Goal: Find specific page/section: Find specific page/section

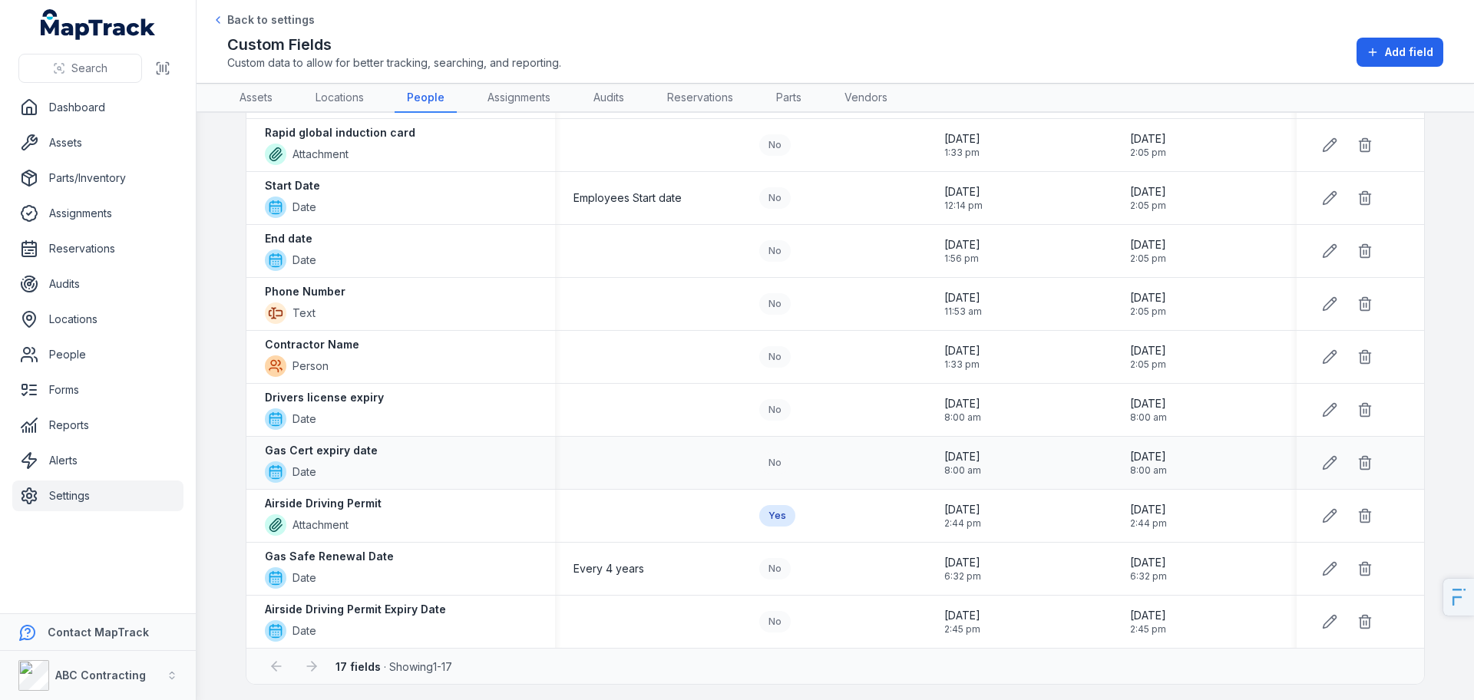
scroll to position [460, 0]
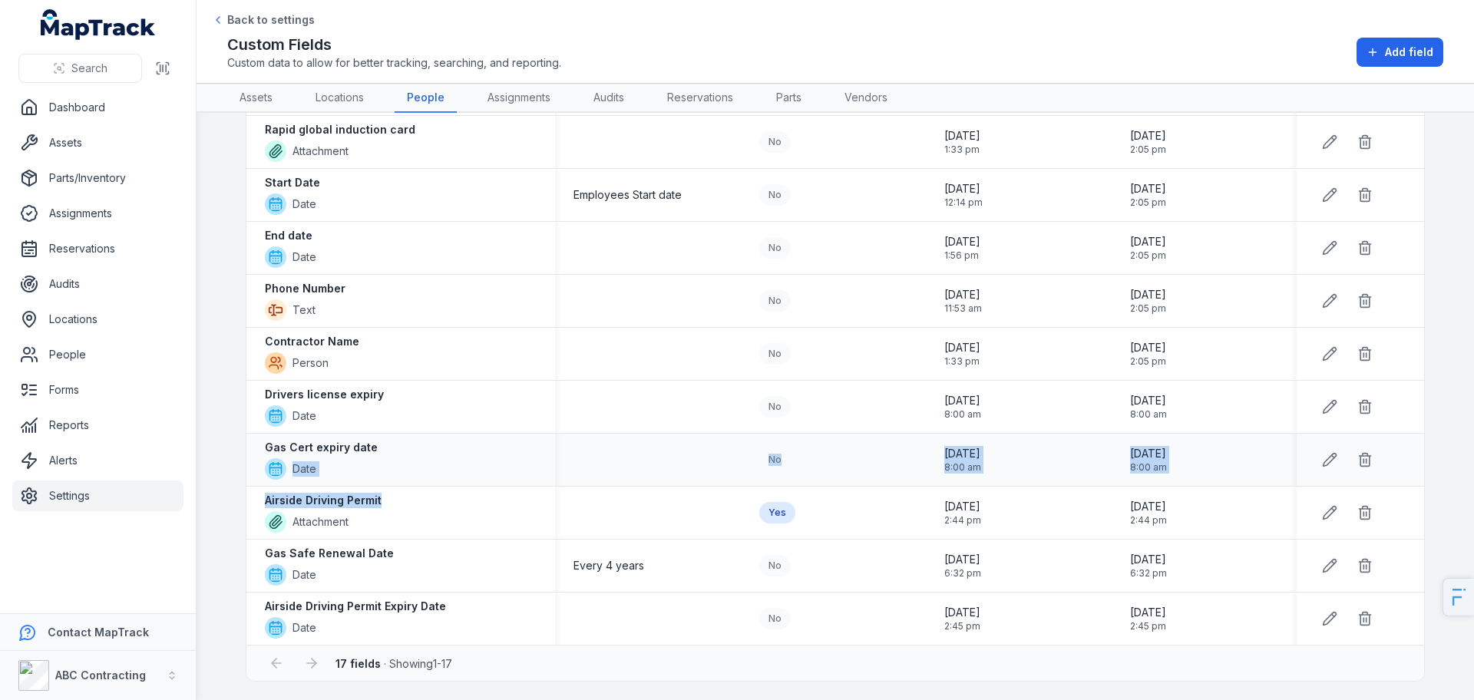
drag, startPoint x: 417, startPoint y: 505, endPoint x: 264, endPoint y: 484, distance: 154.2
click at [264, 484] on tbody "Photo of ASIC Attachment No [DATE] 1:34 pm [DATE] 2:05 pm ASIC number Text No […" at bounding box center [835, 195] width 1178 height 900
click at [1384, 51] on button "Add field" at bounding box center [1399, 52] width 87 height 29
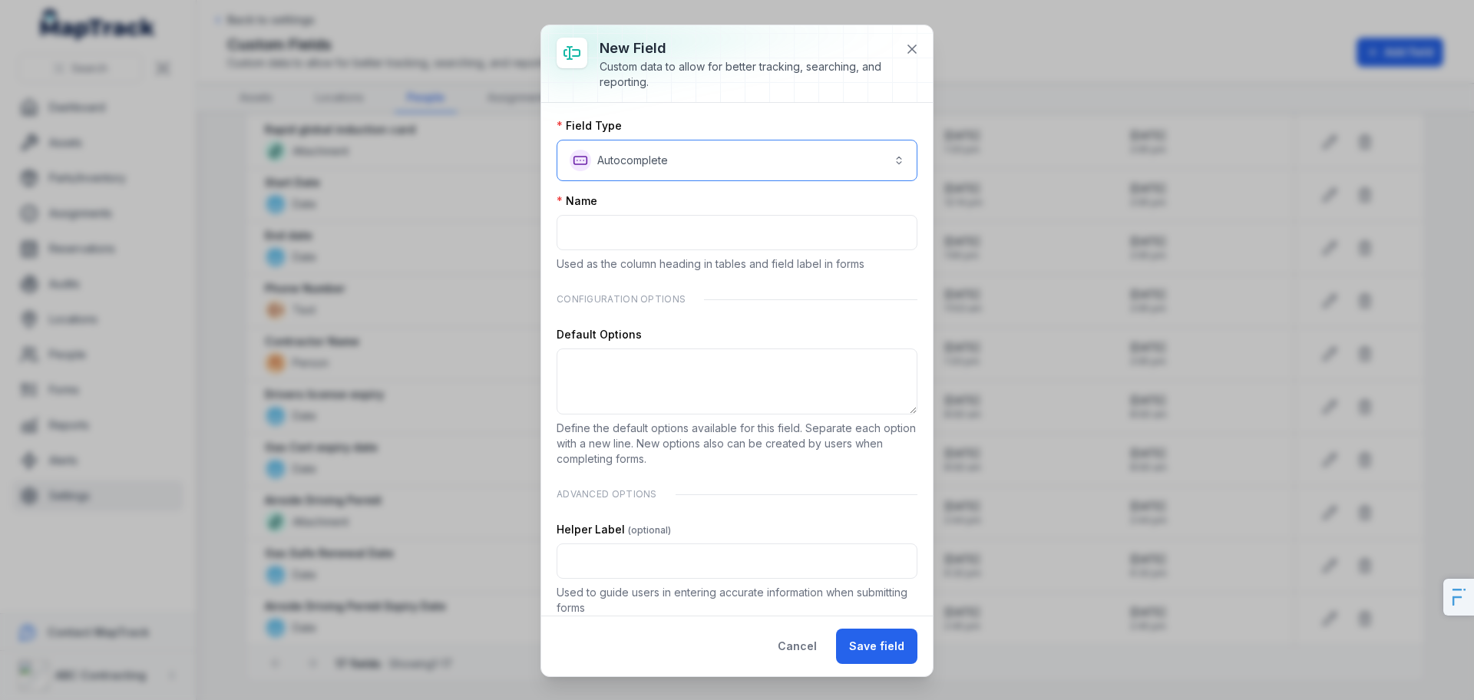
click at [733, 164] on button "**********" at bounding box center [737, 160] width 361 height 41
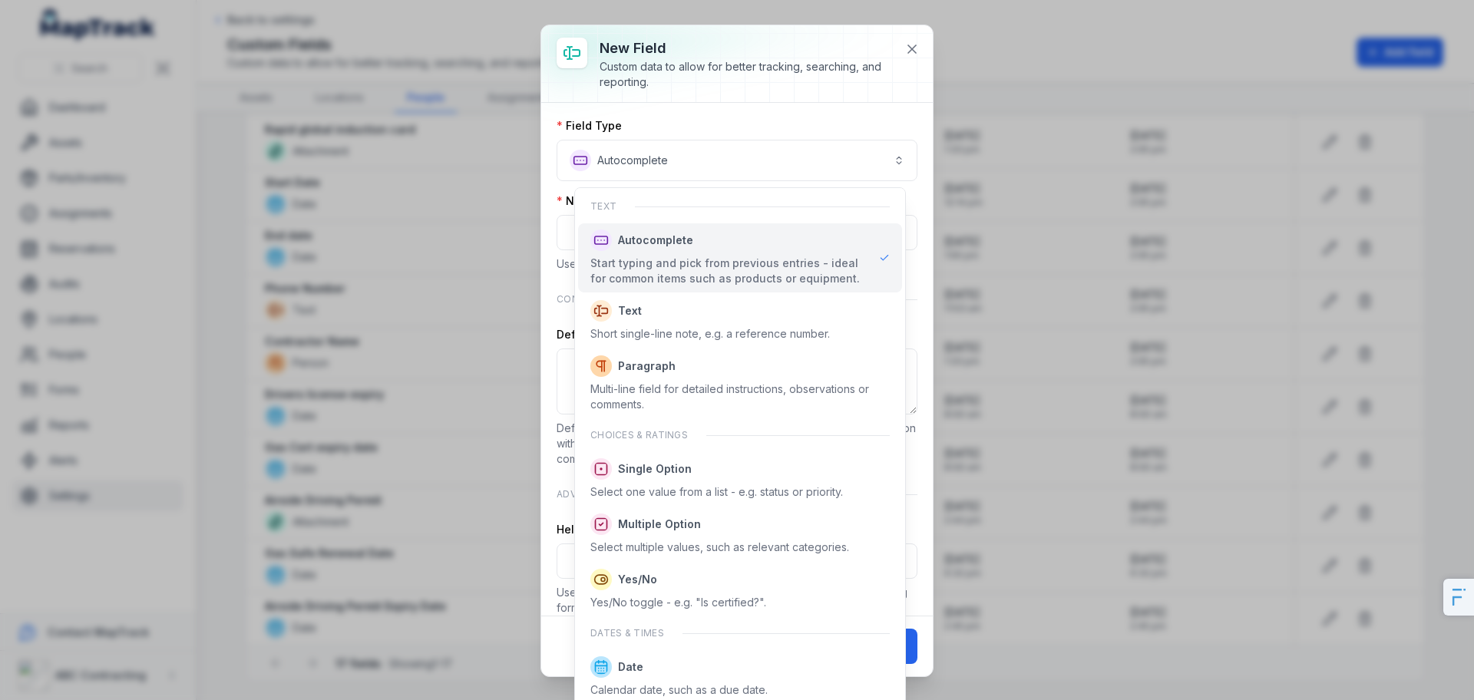
click at [869, 107] on div "**********" at bounding box center [736, 359] width 391 height 513
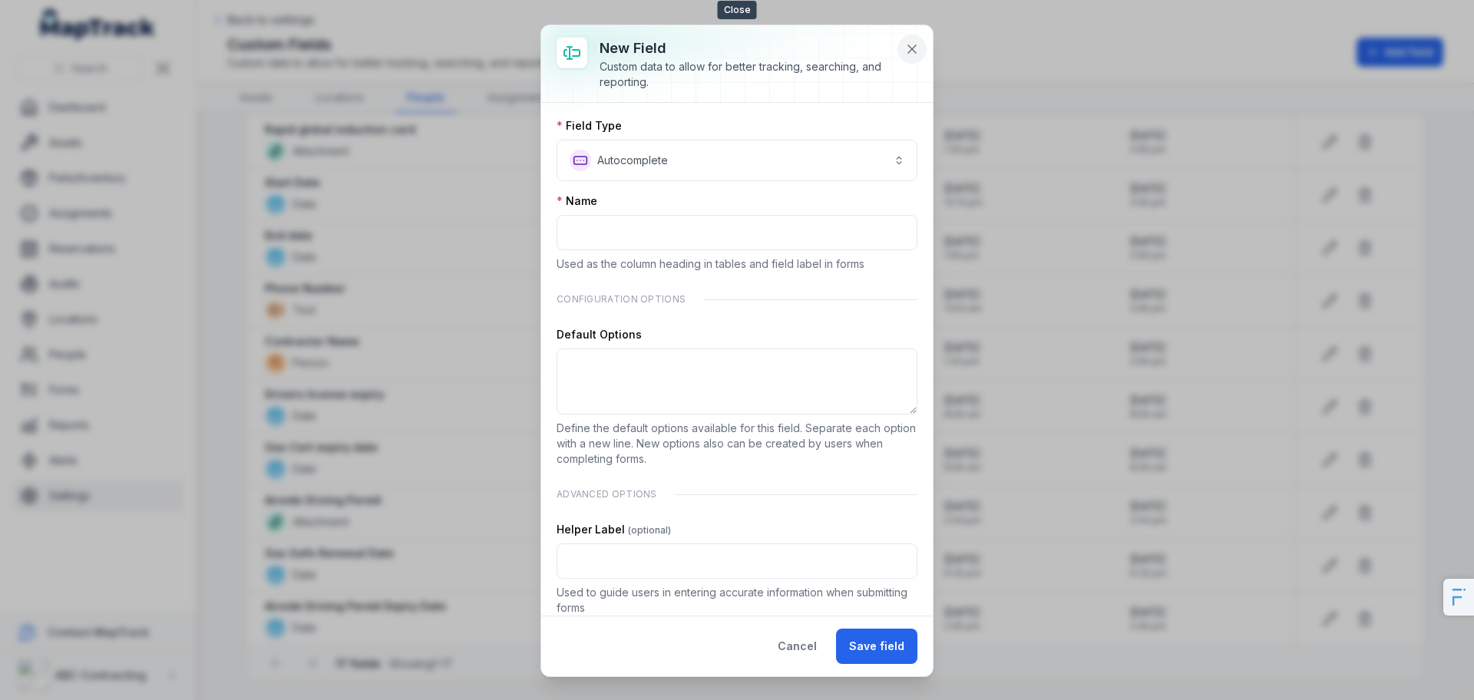
click at [909, 42] on icon at bounding box center [911, 48] width 15 height 15
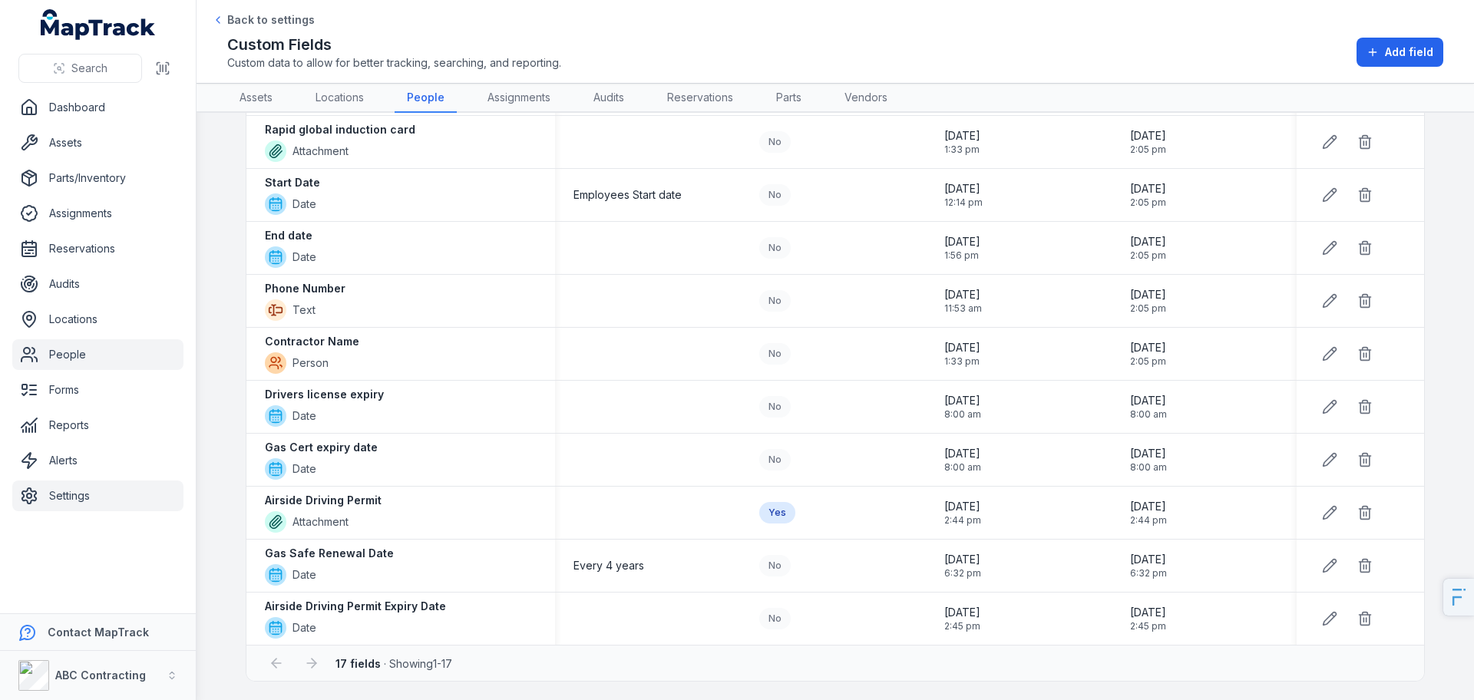
click at [78, 348] on link "People" at bounding box center [97, 354] width 171 height 31
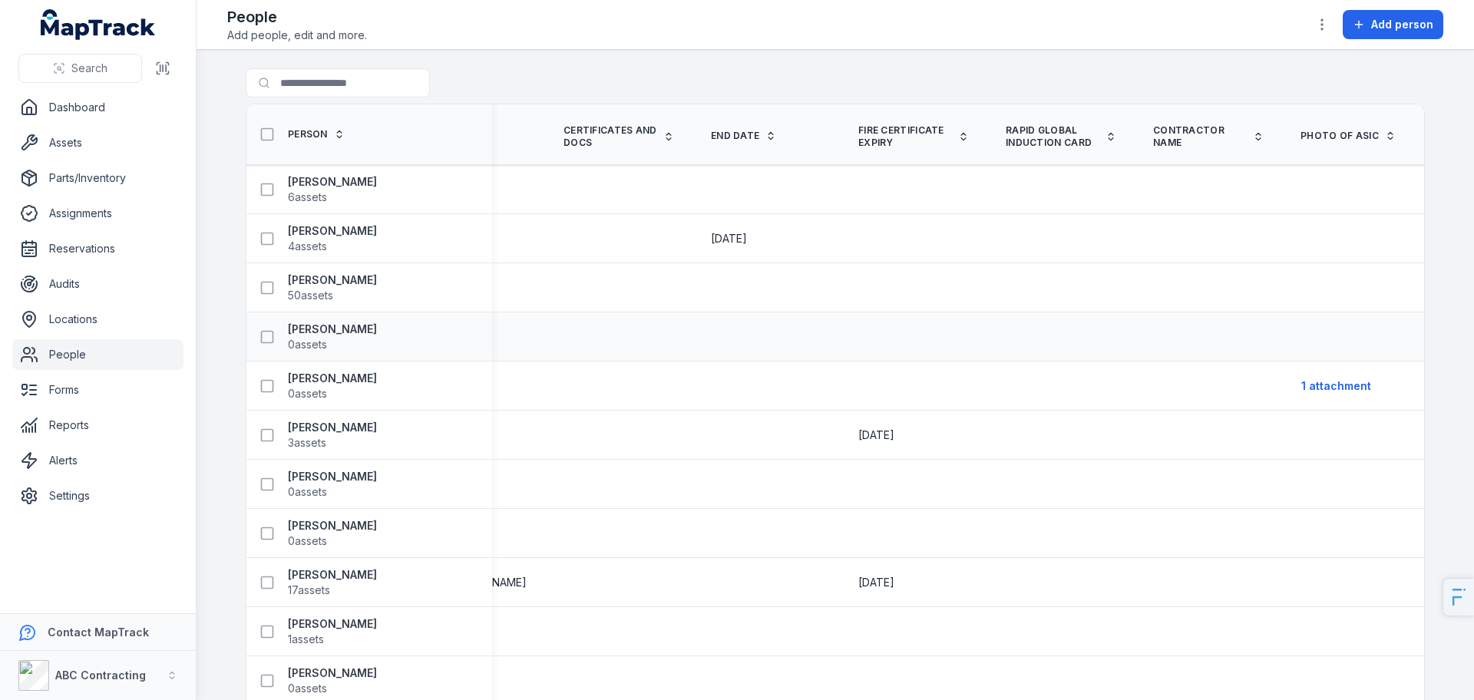
scroll to position [0, 1596]
click at [355, 372] on strong "[PERSON_NAME]" at bounding box center [332, 378] width 89 height 15
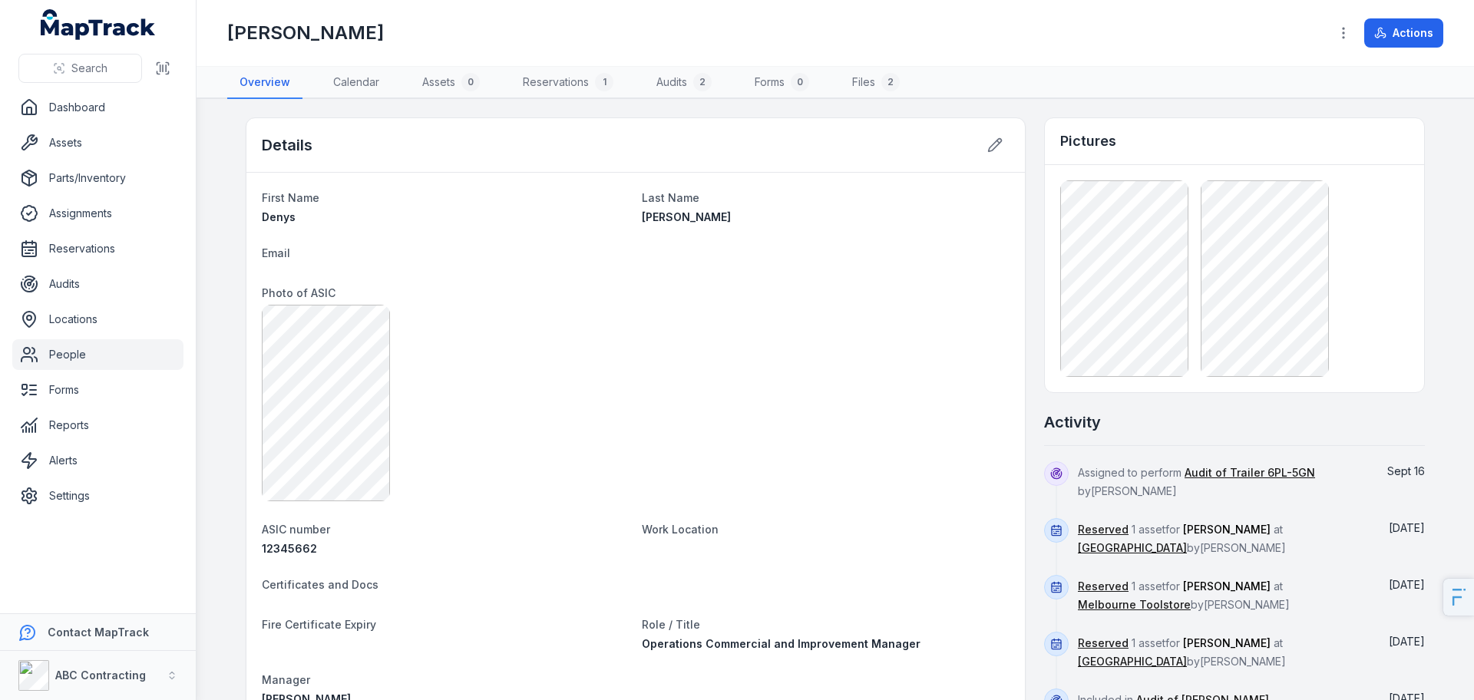
scroll to position [7, 0]
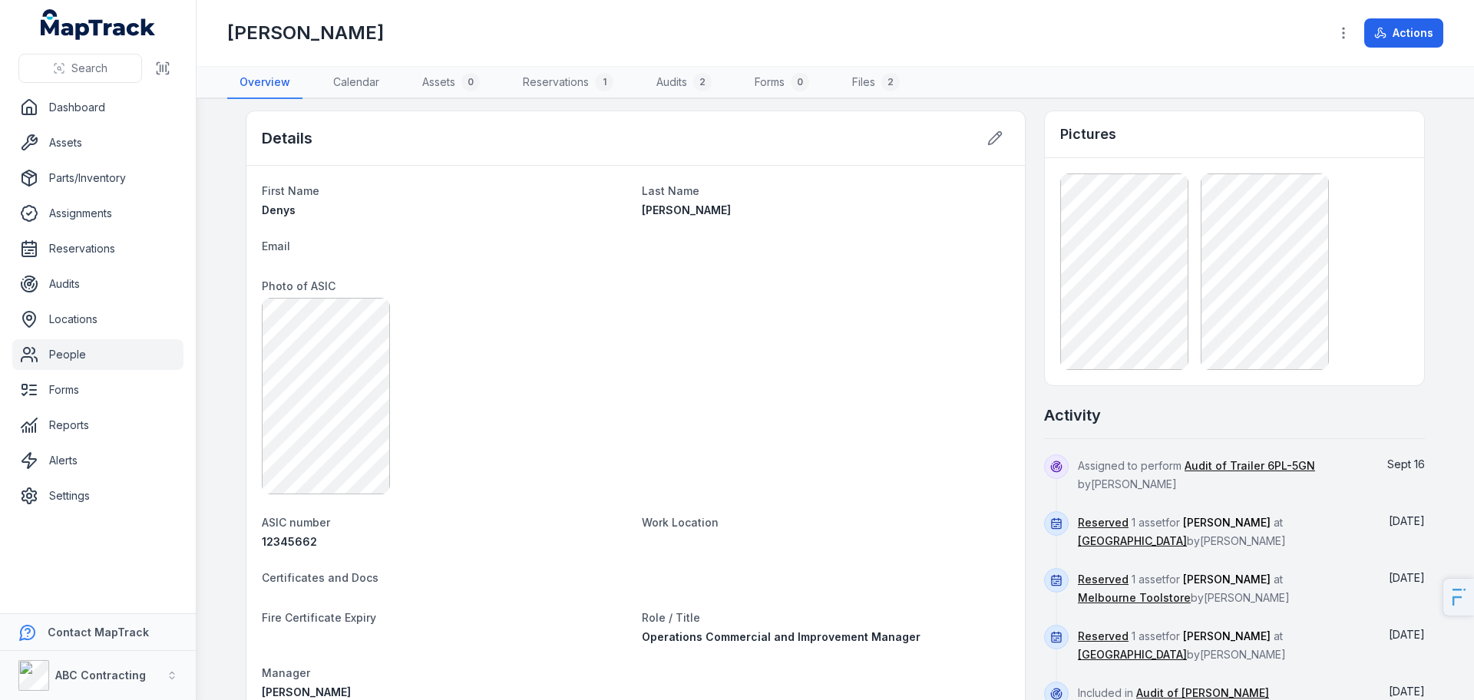
click at [311, 292] on dt "Photo of ASIC" at bounding box center [636, 285] width 748 height 18
click at [488, 458] on div at bounding box center [636, 396] width 748 height 197
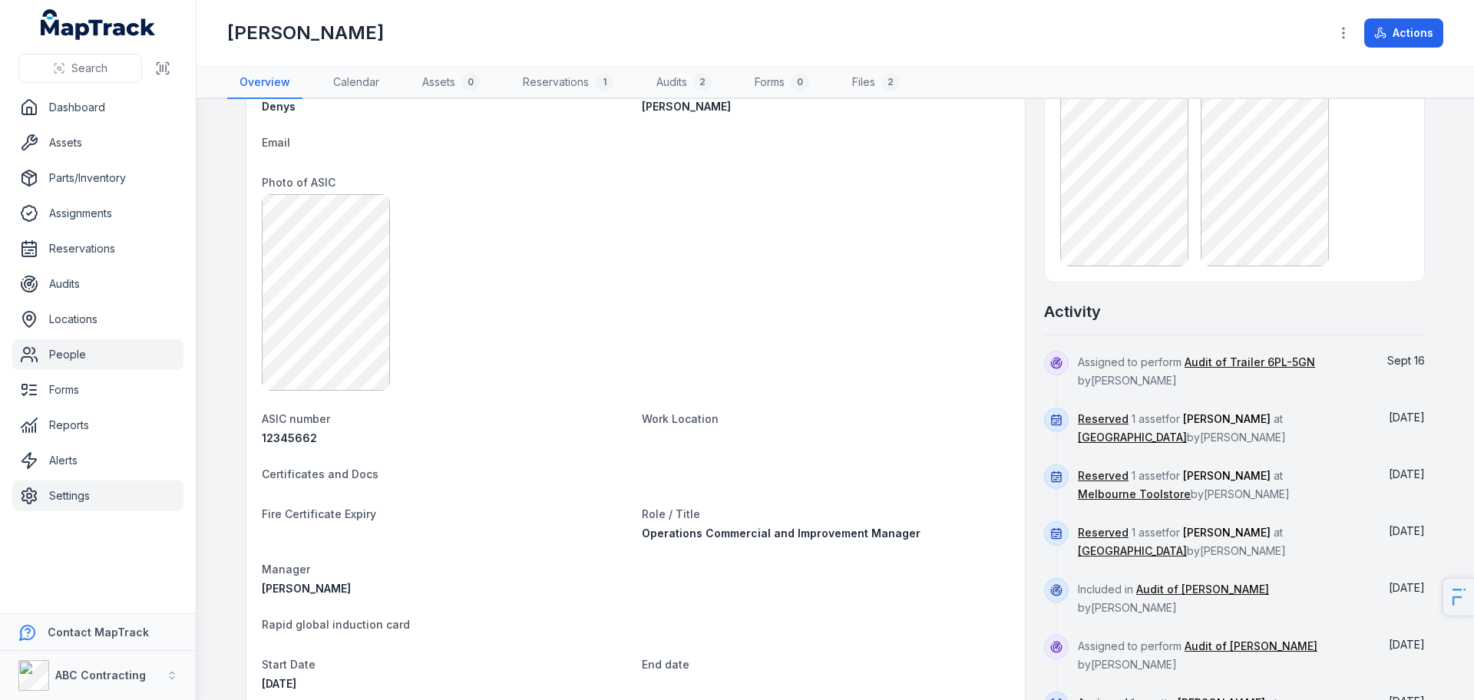
scroll to position [0, 0]
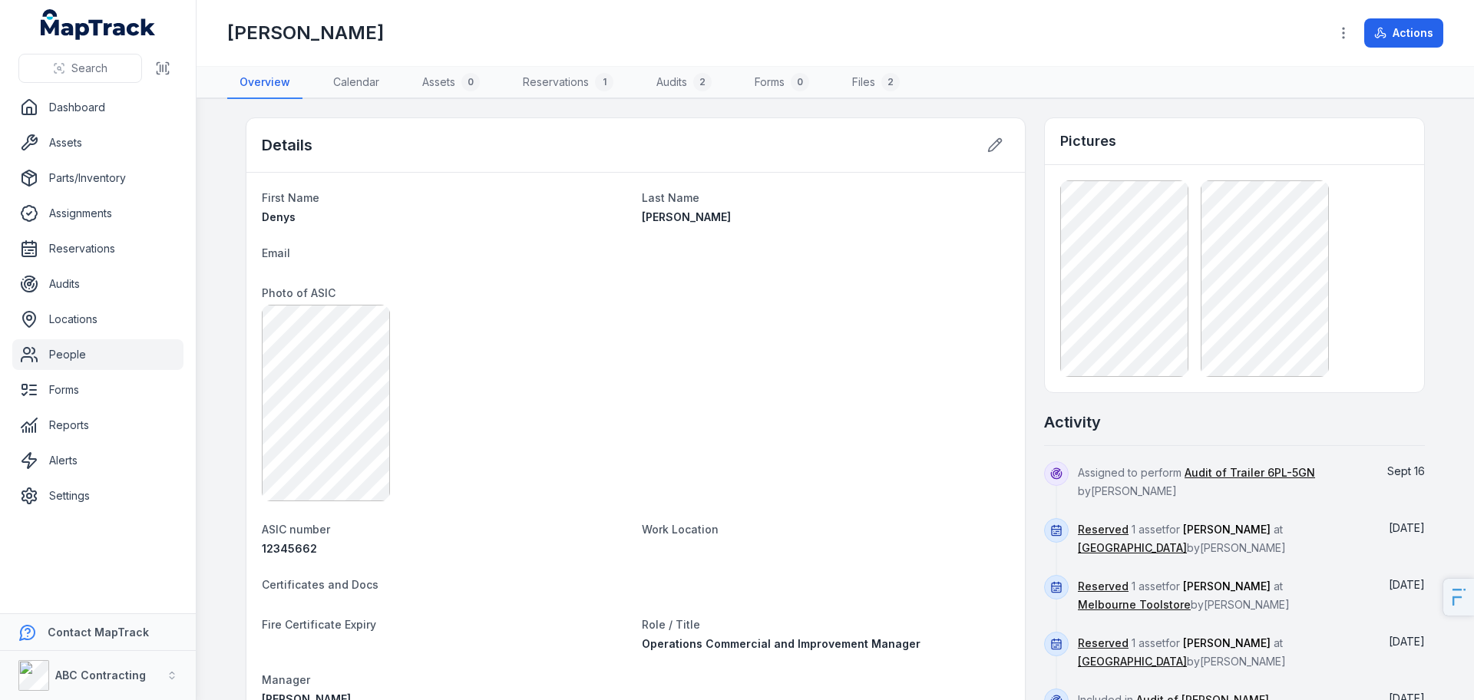
click at [740, 153] on div "Details" at bounding box center [635, 145] width 778 height 55
